Goal: Task Accomplishment & Management: Use online tool/utility

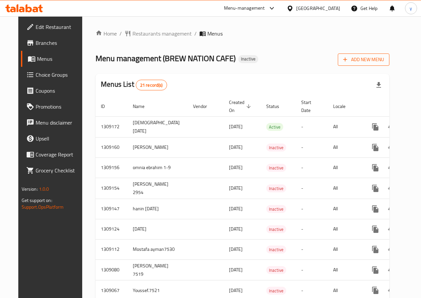
click at [369, 59] on span "Add New Menu" at bounding box center [363, 60] width 41 height 8
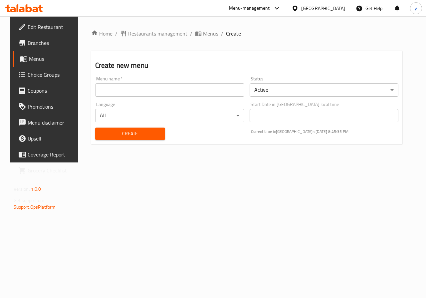
click at [167, 87] on input "text" at bounding box center [169, 90] width 149 height 13
type input "غ"
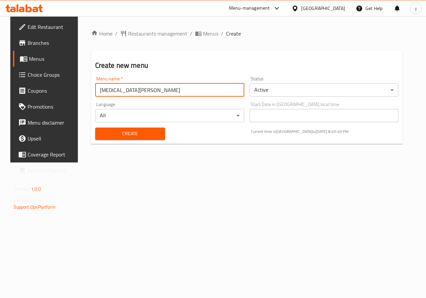
click at [210, 87] on input "yasmin elshenawy" at bounding box center [169, 90] width 149 height 13
drag, startPoint x: 134, startPoint y: 90, endPoint x: 138, endPoint y: 90, distance: 4.3
click at [138, 90] on input "yasmin elshenawy 9/1/2025" at bounding box center [169, 90] width 149 height 13
click at [143, 89] on input "yasmin elshenawy1/1/2025" at bounding box center [169, 90] width 149 height 13
type input "yasmin elshenawy1/9/2025"
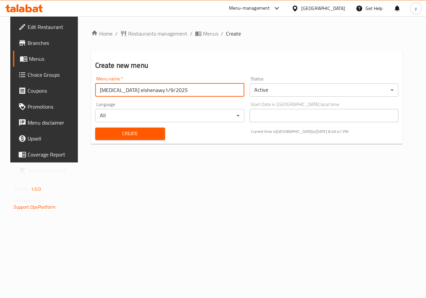
click at [104, 132] on span "Create" at bounding box center [129, 134] width 59 height 8
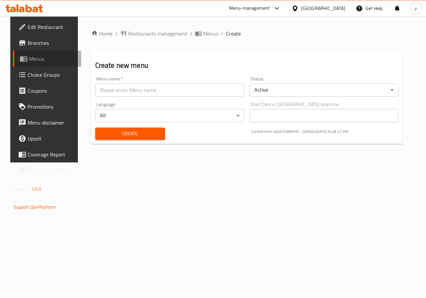
click at [29, 58] on span "Menus" at bounding box center [52, 59] width 47 height 8
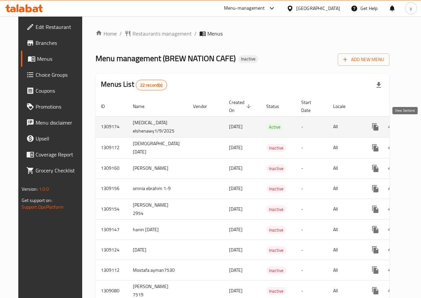
click at [419, 126] on icon "enhanced table" at bounding box center [423, 127] width 8 height 8
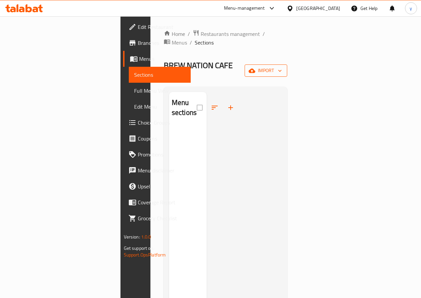
click at [283, 68] on icon "button" at bounding box center [279, 71] width 7 height 7
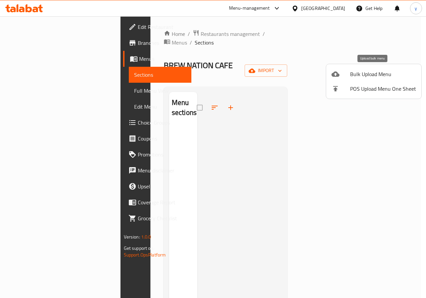
click at [345, 71] on div at bounding box center [340, 74] width 19 height 8
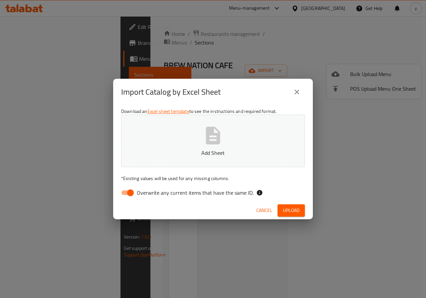
click at [129, 193] on input "Overwrite any current items that have the same ID." at bounding box center [130, 193] width 38 height 13
checkbox input "false"
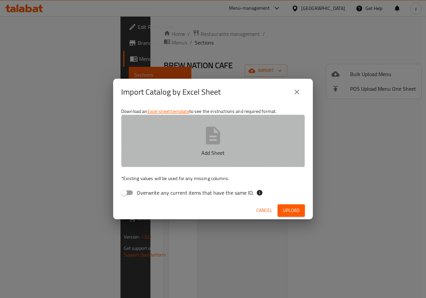
click at [179, 144] on button "Add Sheet" at bounding box center [213, 141] width 184 height 53
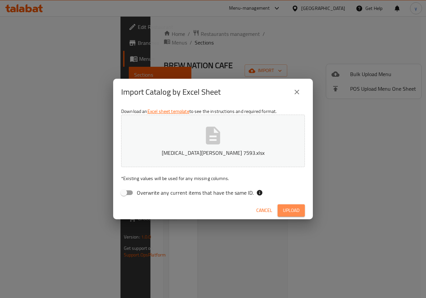
click at [292, 209] on span "Upload" at bounding box center [291, 211] width 17 height 8
click at [290, 211] on span "Upload" at bounding box center [291, 211] width 17 height 8
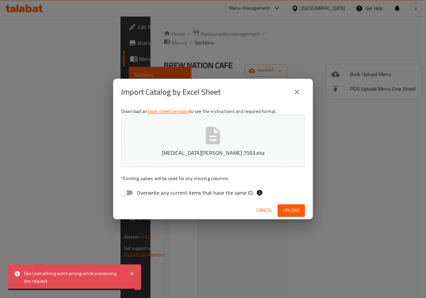
click at [288, 209] on span "Upload" at bounding box center [291, 211] width 17 height 8
click at [290, 88] on button "close" at bounding box center [297, 92] width 16 height 16
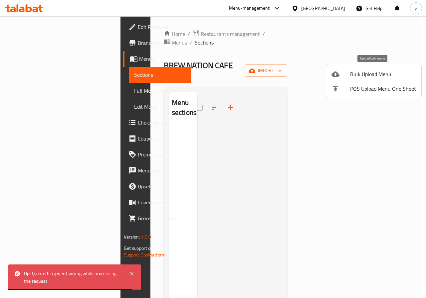
click at [370, 74] on span "Bulk Upload Menu" at bounding box center [383, 74] width 66 height 8
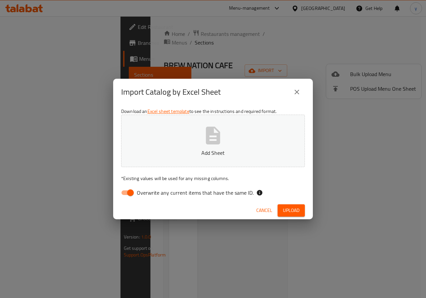
click at [140, 196] on span "Overwrite any current items that have the same ID." at bounding box center [195, 193] width 117 height 8
click at [140, 196] on input "Overwrite any current items that have the same ID." at bounding box center [130, 193] width 38 height 13
checkbox input "false"
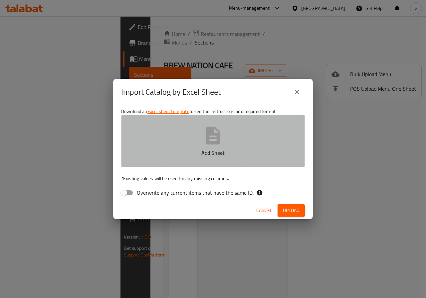
click at [173, 160] on button "Add Sheet" at bounding box center [213, 141] width 184 height 53
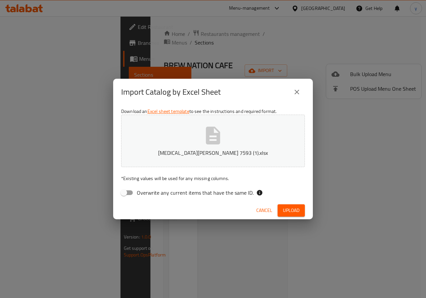
click at [307, 213] on div "Cancel Upload" at bounding box center [213, 211] width 200 height 18
click at [297, 212] on span "Upload" at bounding box center [291, 211] width 17 height 8
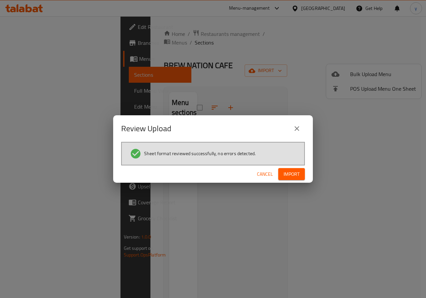
click at [291, 176] on span "Import" at bounding box center [291, 174] width 16 height 8
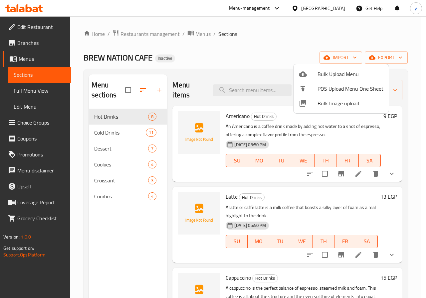
click at [44, 28] on div at bounding box center [213, 149] width 426 height 298
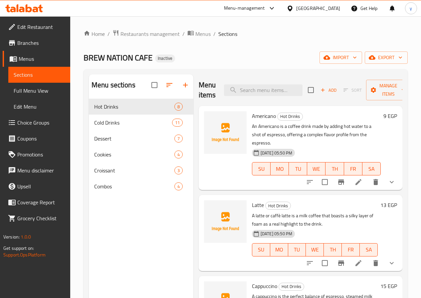
click at [44, 29] on span "Edit Restaurant" at bounding box center [41, 27] width 48 height 8
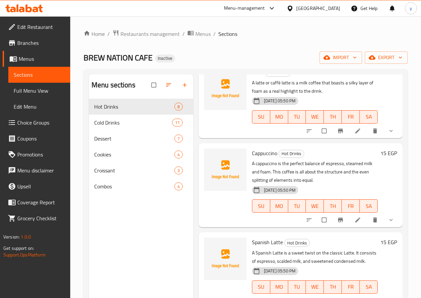
click at [40, 30] on span "Edit Restaurant" at bounding box center [41, 27] width 48 height 8
